Goal: Check status: Check status

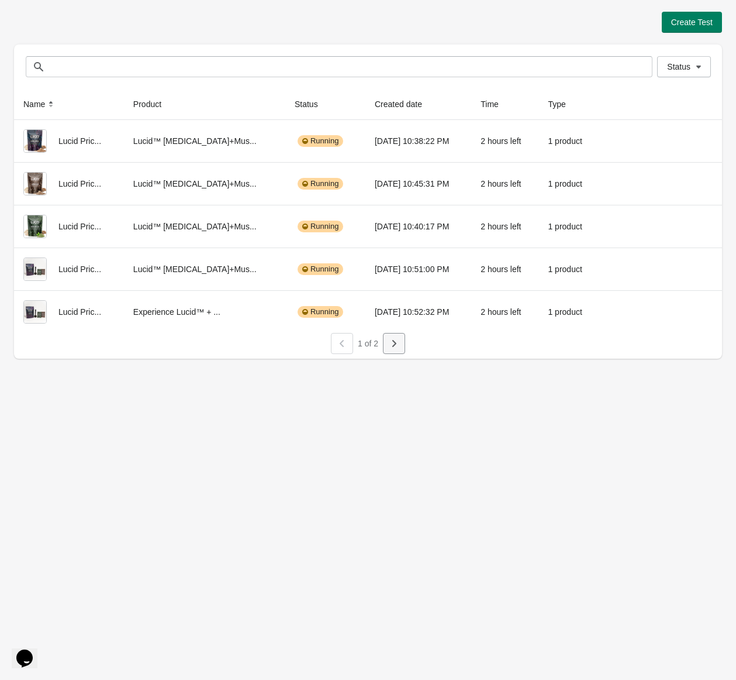
click at [388, 349] on button "button" at bounding box center [394, 343] width 22 height 21
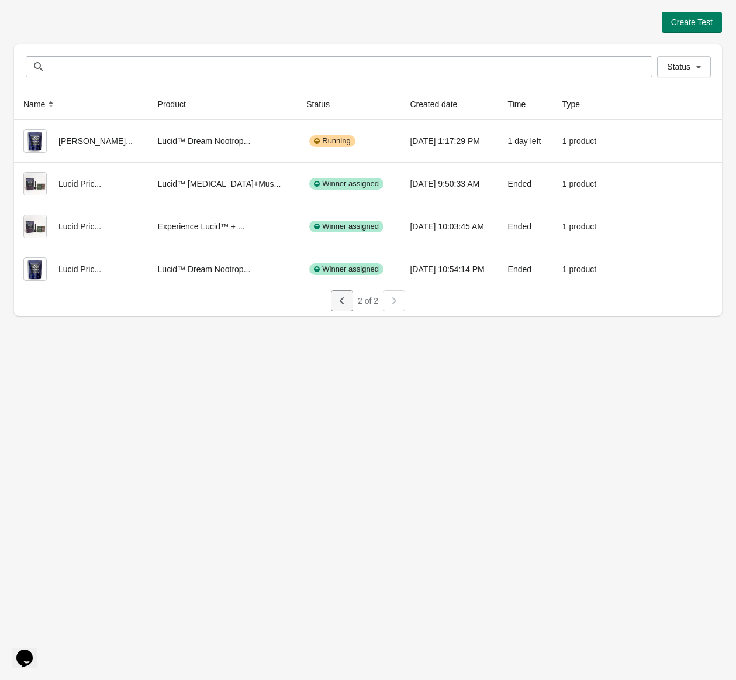
click at [341, 301] on icon "button" at bounding box center [342, 300] width 4 height 7
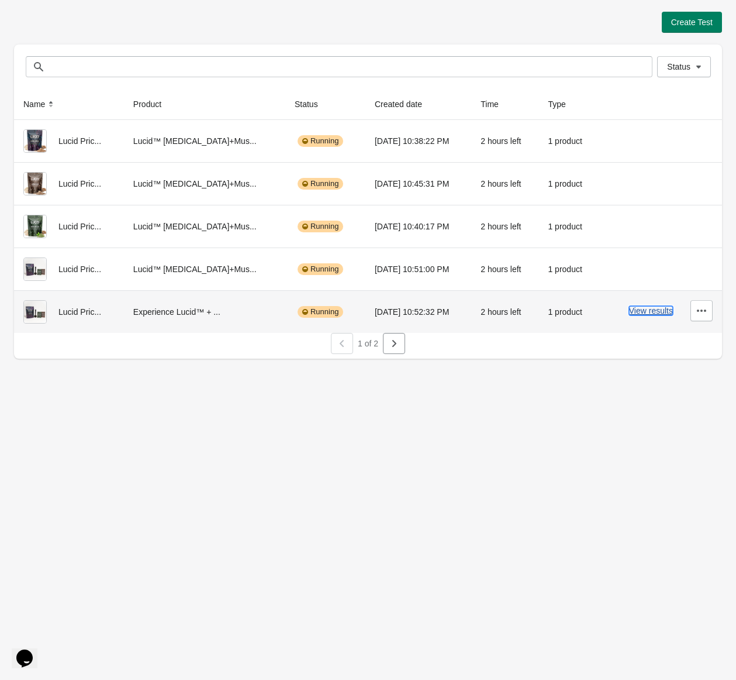
click at [649, 310] on button "View results" at bounding box center [651, 310] width 44 height 9
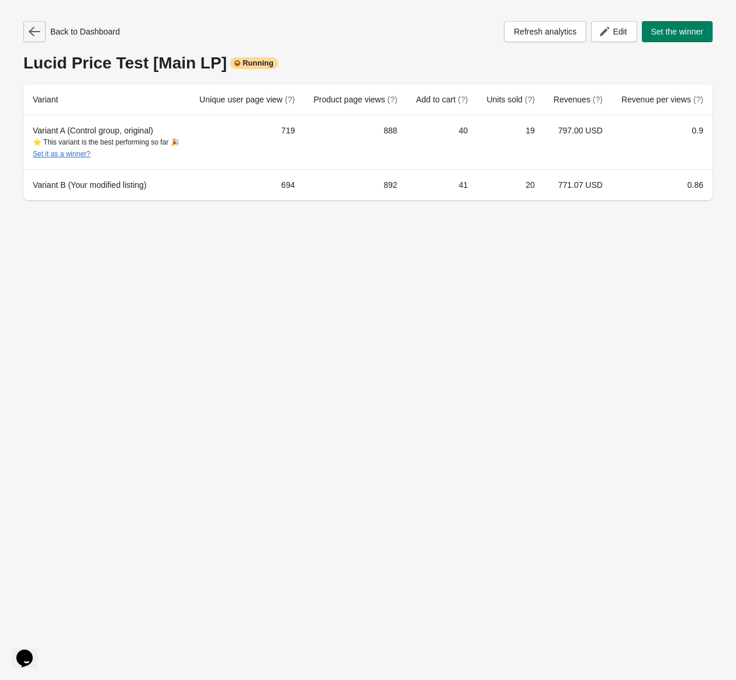
click at [33, 35] on icon "button" at bounding box center [35, 31] width 12 height 9
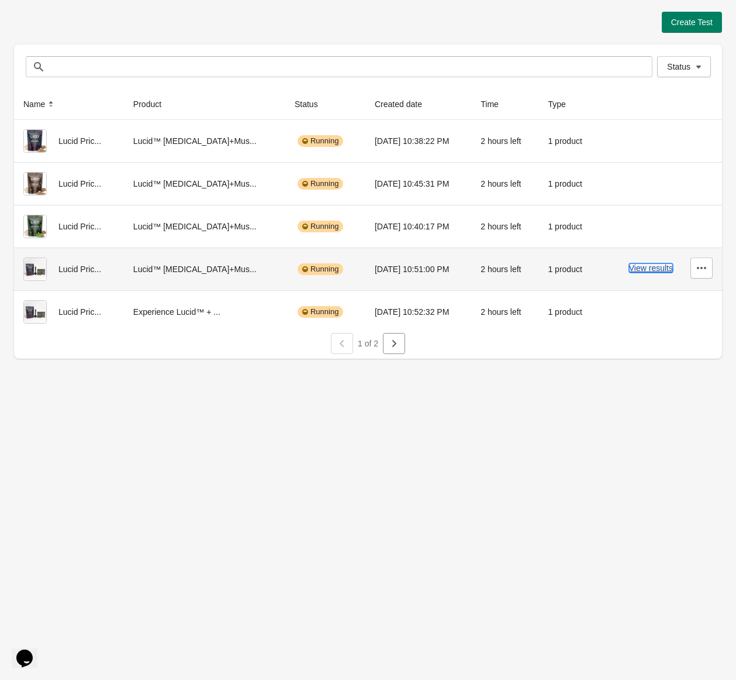
click at [644, 269] on button "View results" at bounding box center [651, 267] width 44 height 9
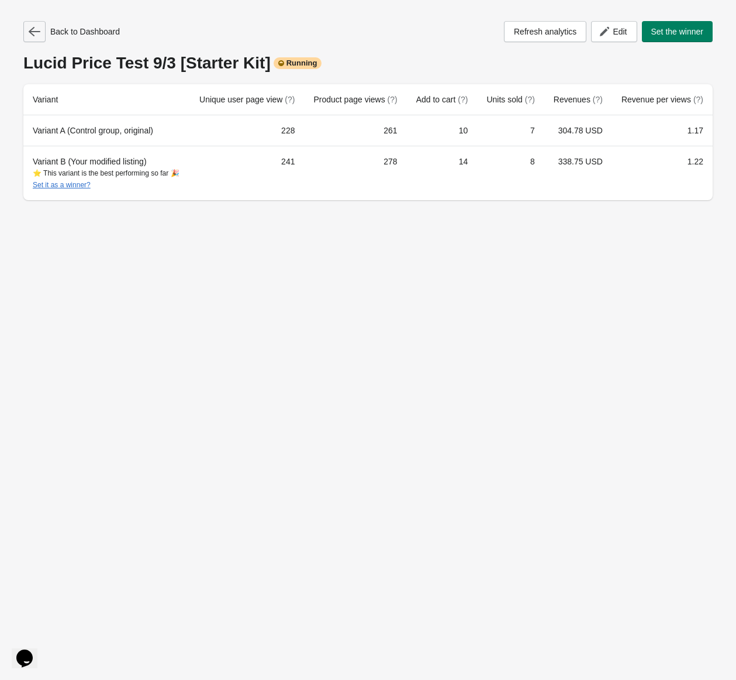
click at [37, 32] on icon "button" at bounding box center [35, 32] width 12 height 12
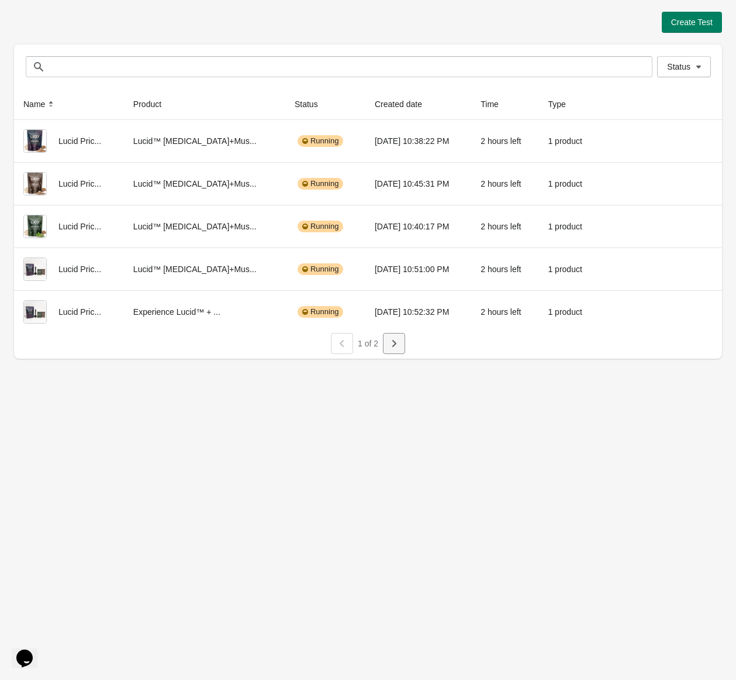
click at [396, 344] on icon "button" at bounding box center [394, 344] width 12 height 12
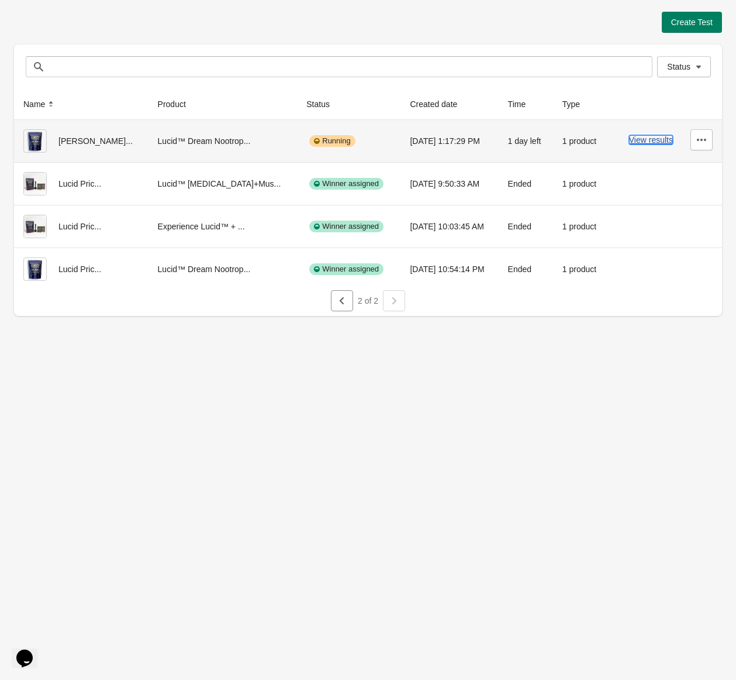
click at [645, 137] on button "View results" at bounding box center [651, 139] width 44 height 9
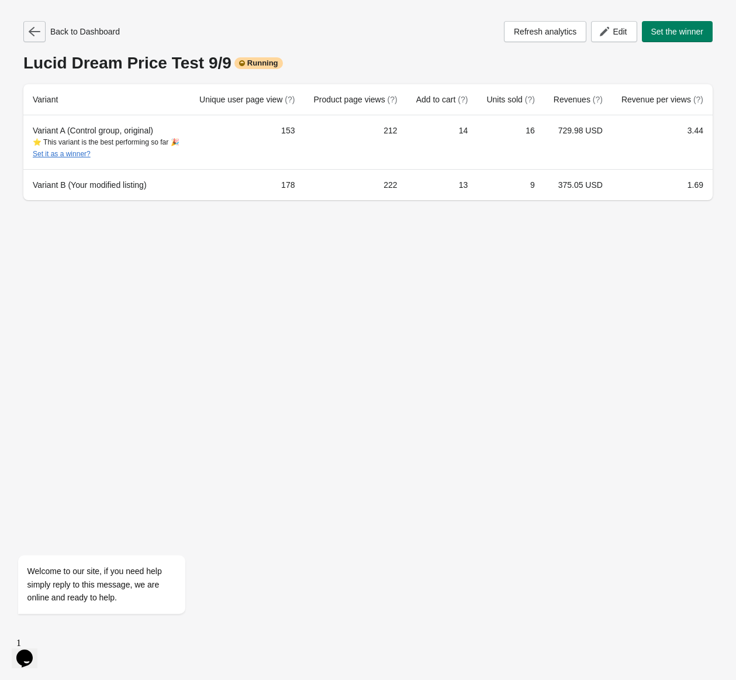
click at [34, 35] on icon "button" at bounding box center [35, 32] width 12 height 12
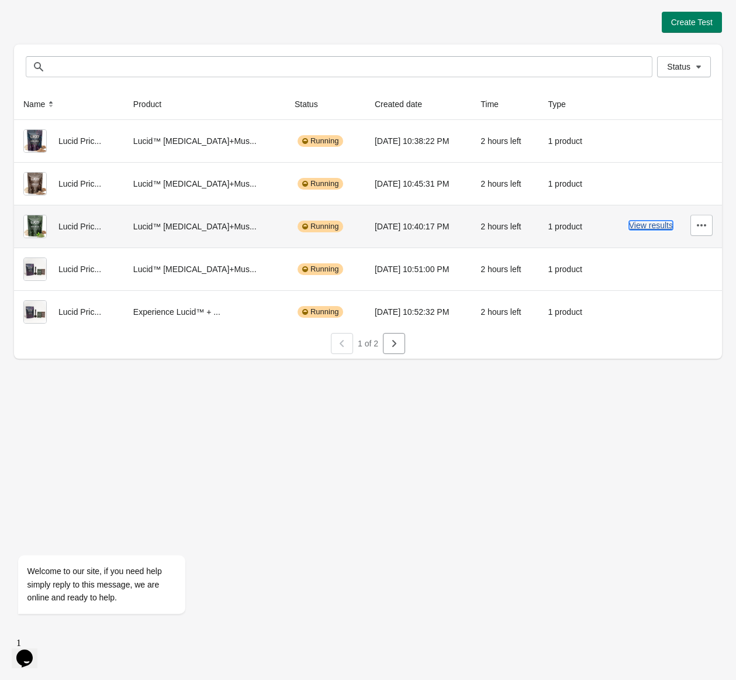
click at [645, 223] on button "View results" at bounding box center [651, 225] width 44 height 9
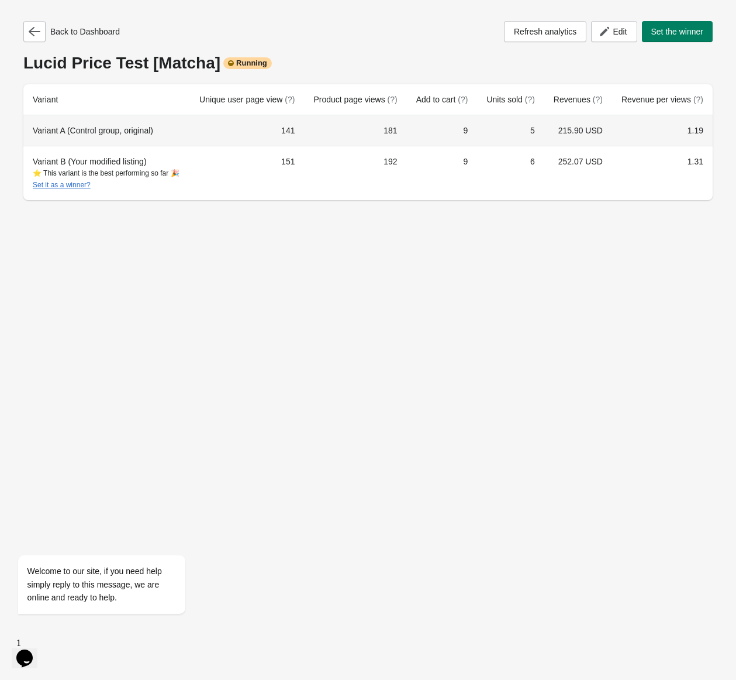
click at [298, 221] on div "Back to Dashboard Refresh analytics Edit Set the winner [PERSON_NAME] Price Tes…" at bounding box center [368, 340] width 736 height 680
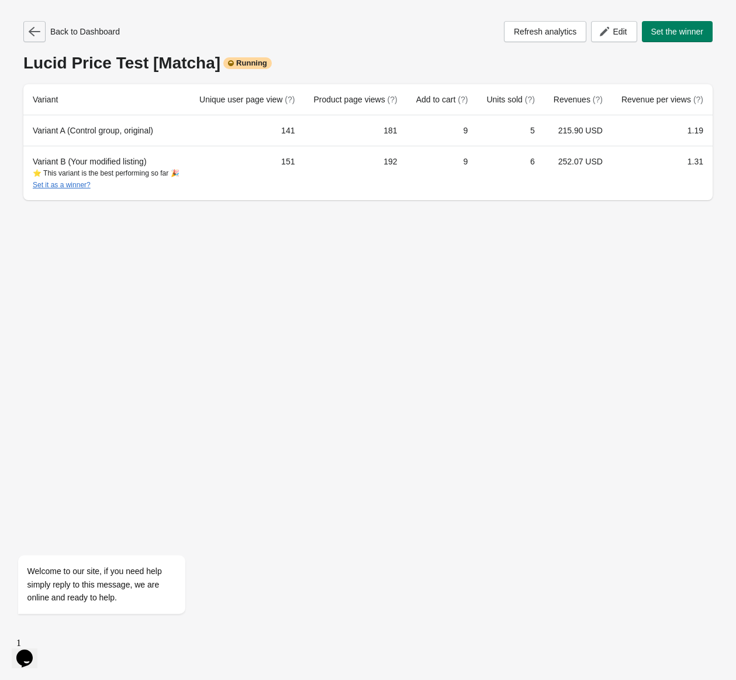
click at [32, 38] on button "button" at bounding box center [34, 31] width 22 height 21
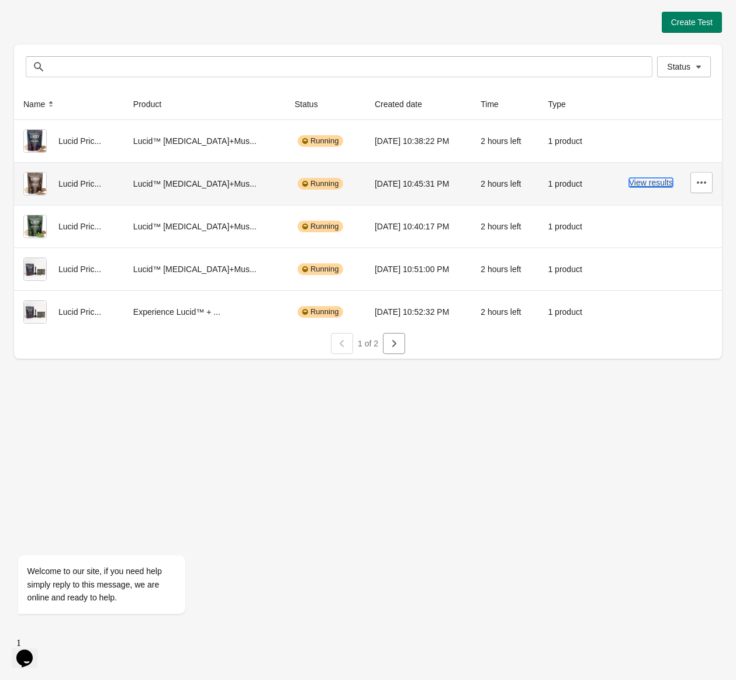
click at [633, 184] on button "View results" at bounding box center [651, 182] width 44 height 9
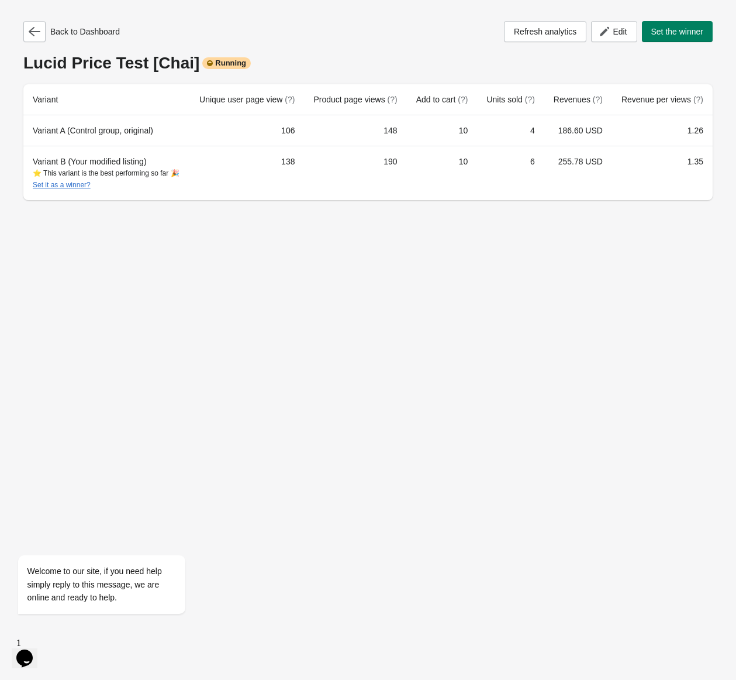
click at [239, 34] on div "Back to Dashboard Refresh analytics Edit Set the winner" at bounding box center [368, 31] width 690 height 21
click at [34, 32] on icon "button" at bounding box center [35, 31] width 12 height 9
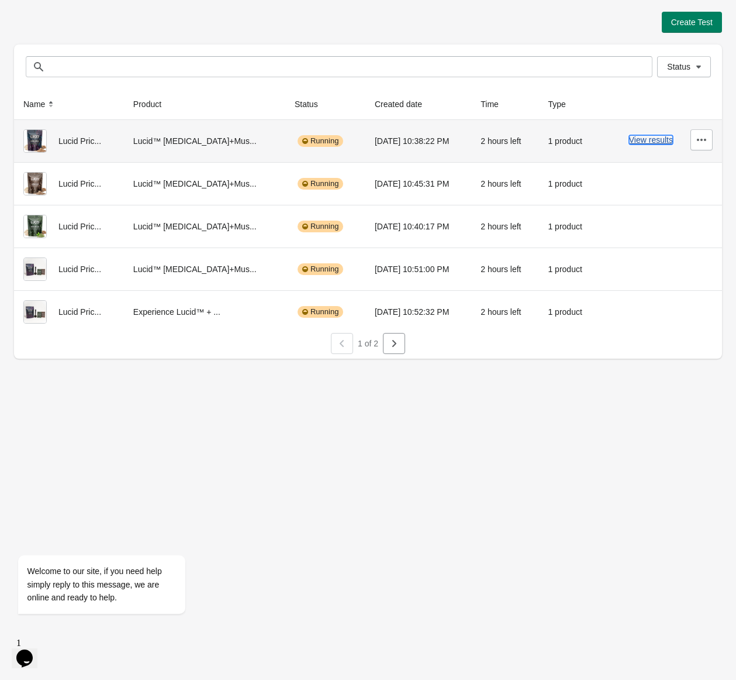
click at [645, 139] on button "View results" at bounding box center [651, 139] width 44 height 9
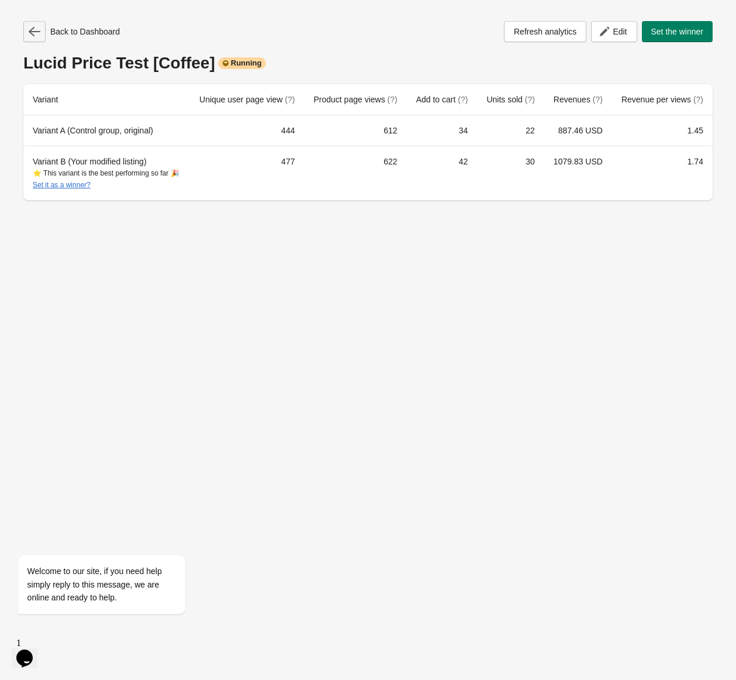
click at [32, 27] on icon "button" at bounding box center [35, 32] width 12 height 12
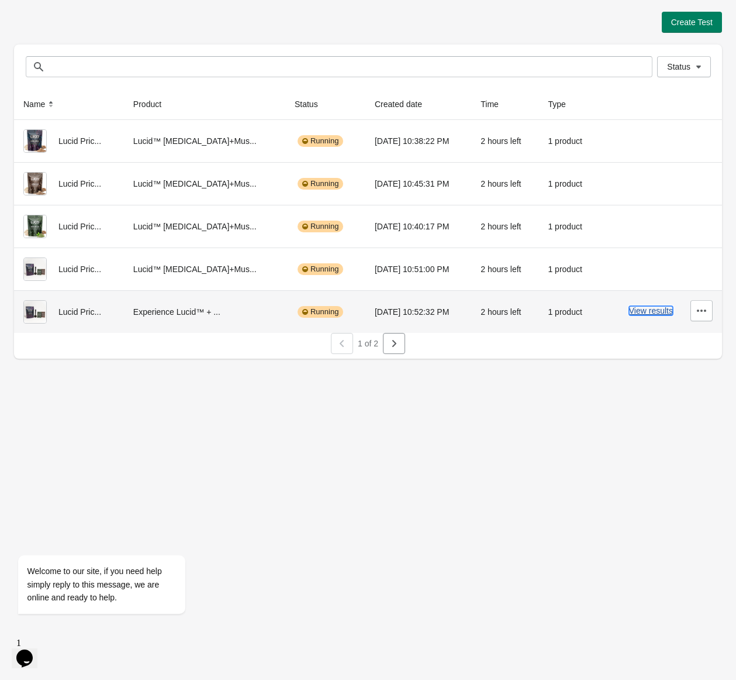
click at [661, 312] on button "View results" at bounding box center [651, 310] width 44 height 9
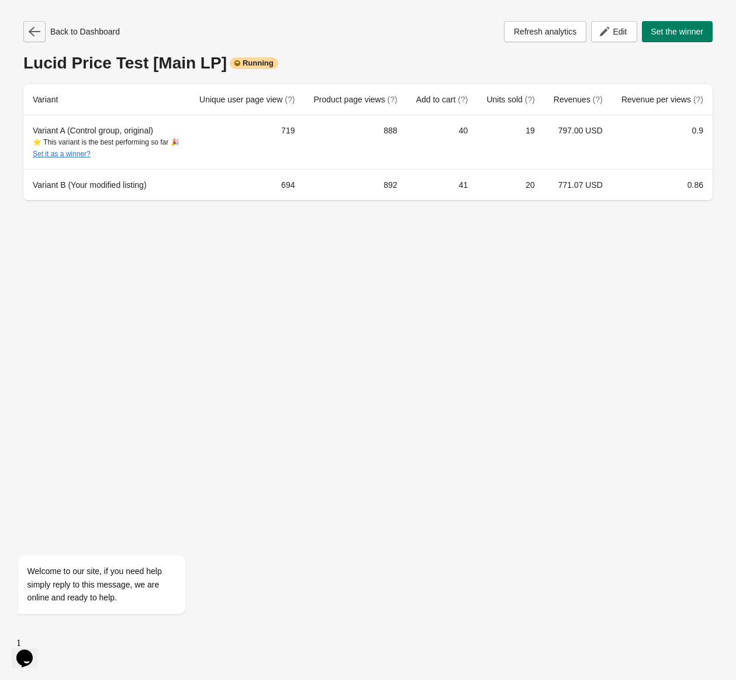
click at [35, 32] on icon "button" at bounding box center [35, 32] width 12 height 12
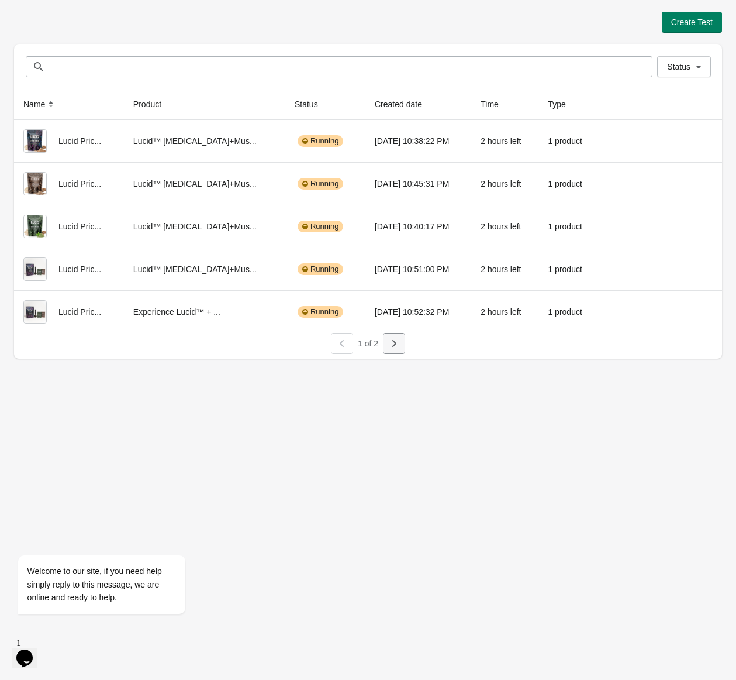
click at [400, 350] on button "button" at bounding box center [394, 343] width 22 height 21
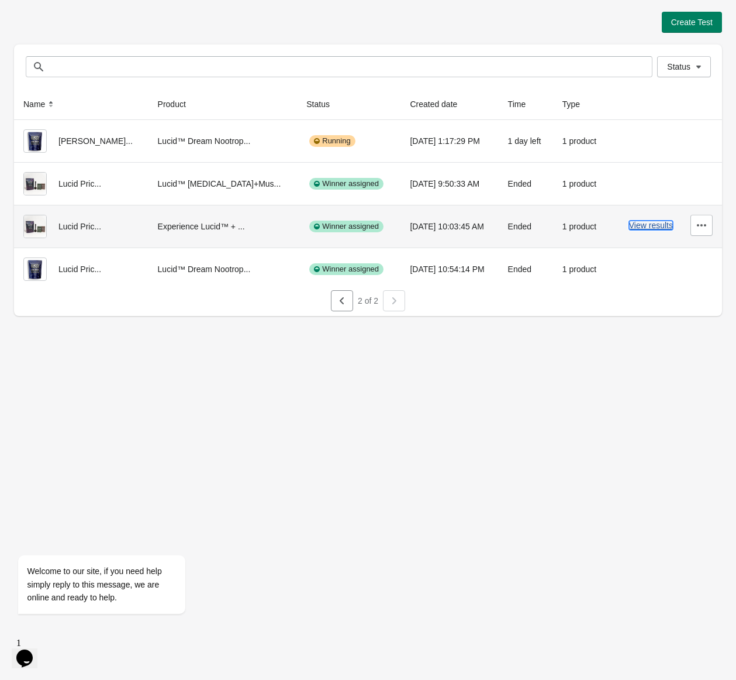
click at [641, 225] on button "View results" at bounding box center [651, 225] width 44 height 9
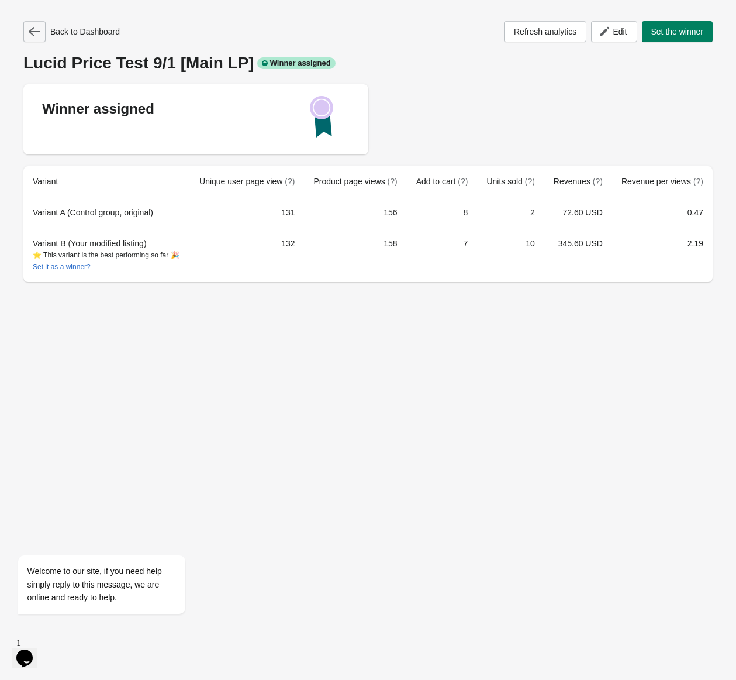
click at [42, 32] on button "button" at bounding box center [34, 31] width 22 height 21
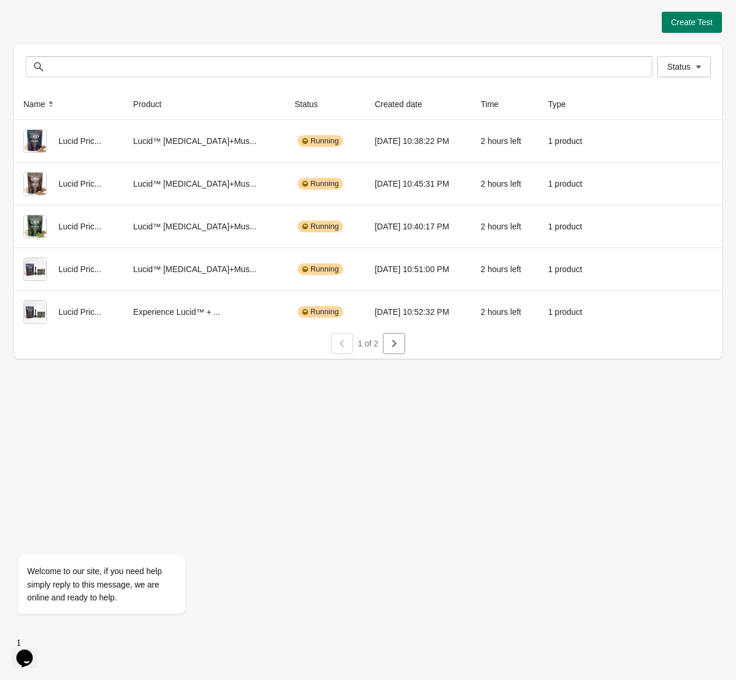
click at [402, 340] on button "button" at bounding box center [394, 343] width 22 height 21
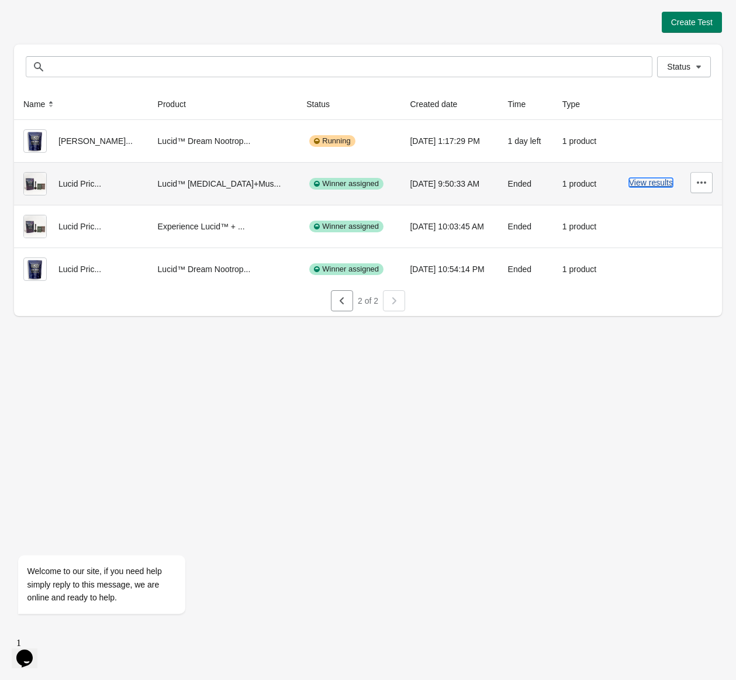
click at [650, 185] on button "View results" at bounding box center [651, 182] width 44 height 9
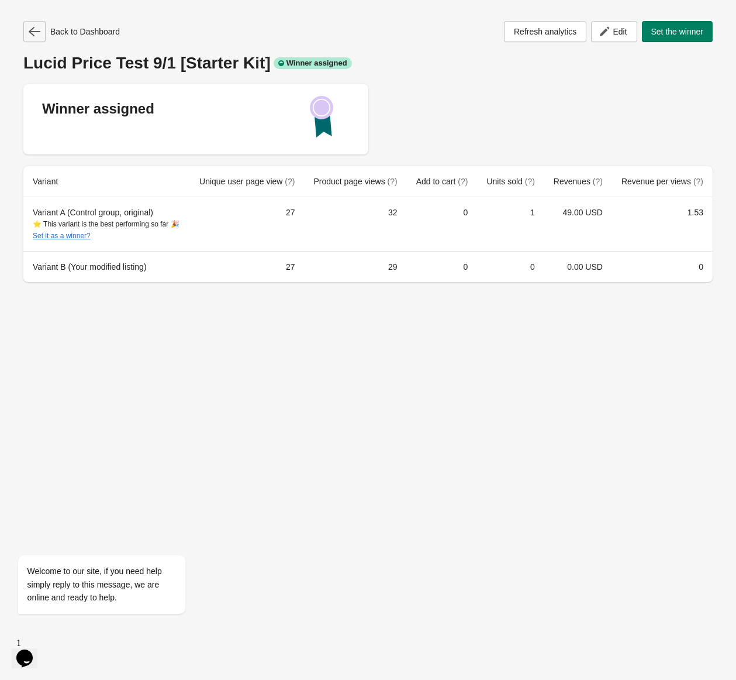
click at [35, 32] on icon "button" at bounding box center [35, 31] width 12 height 9
